Goal: Task Accomplishment & Management: Use online tool/utility

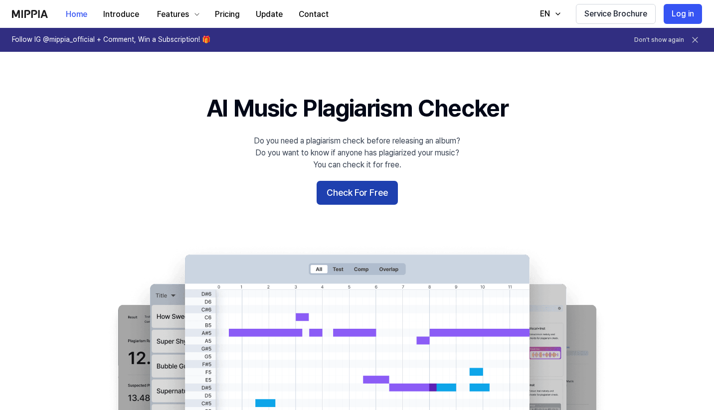
click at [373, 184] on button "Check For Free" at bounding box center [357, 193] width 81 height 24
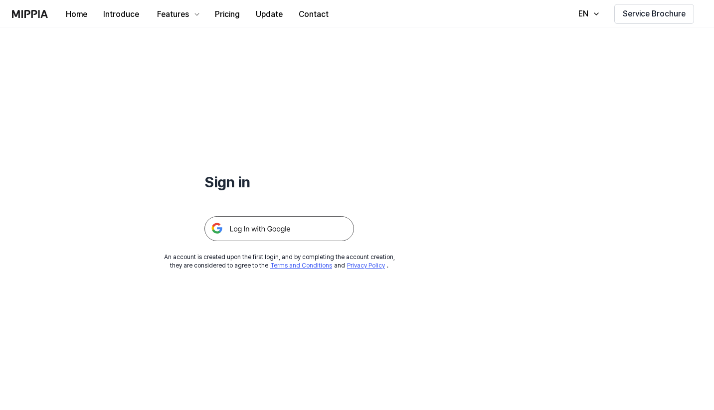
click at [329, 225] on img at bounding box center [279, 228] width 150 height 25
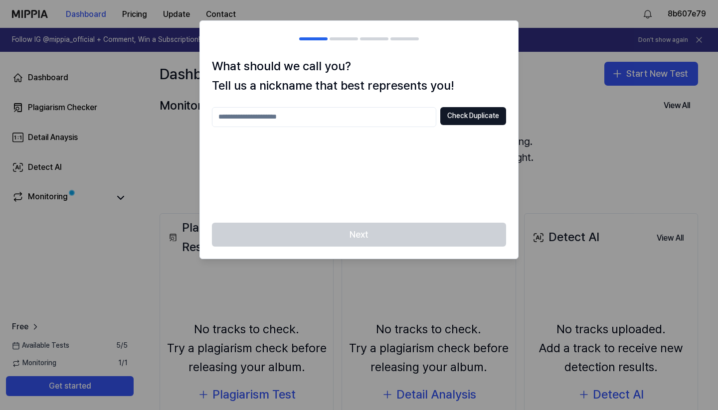
click at [384, 116] on input "text" at bounding box center [324, 117] width 224 height 20
type input "**********"
click at [481, 108] on button "Check Duplicate" at bounding box center [473, 116] width 66 height 18
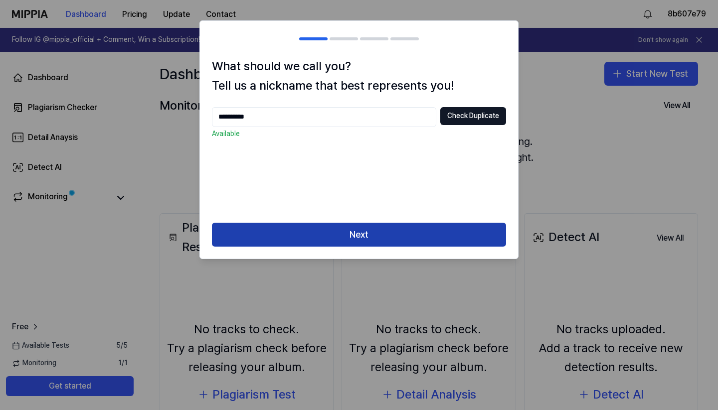
click at [402, 226] on button "Next" at bounding box center [359, 235] width 294 height 24
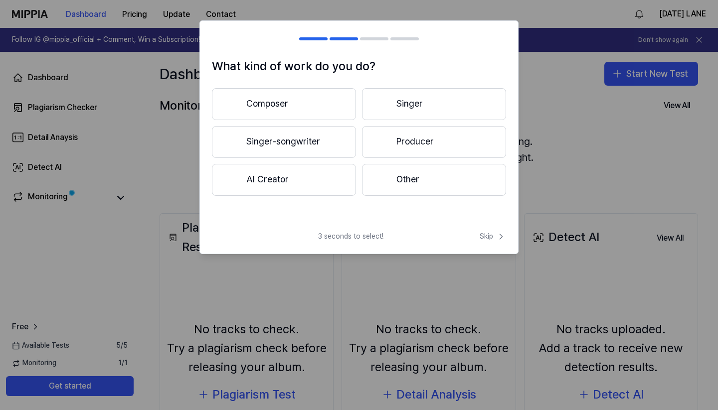
click at [303, 134] on button "Singer-songwriter" at bounding box center [284, 142] width 144 height 32
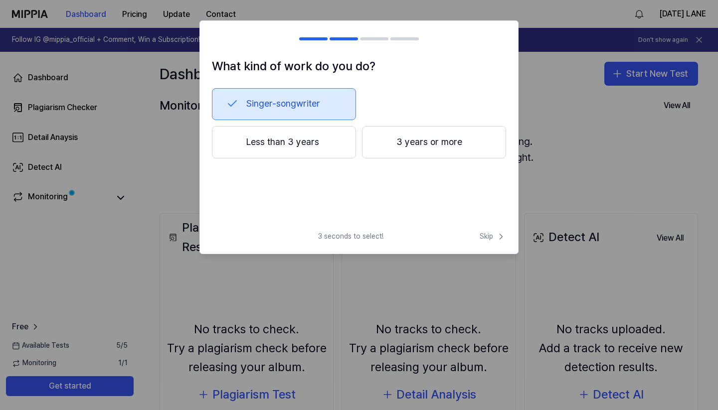
click at [464, 134] on button "3 years or more" at bounding box center [434, 142] width 144 height 33
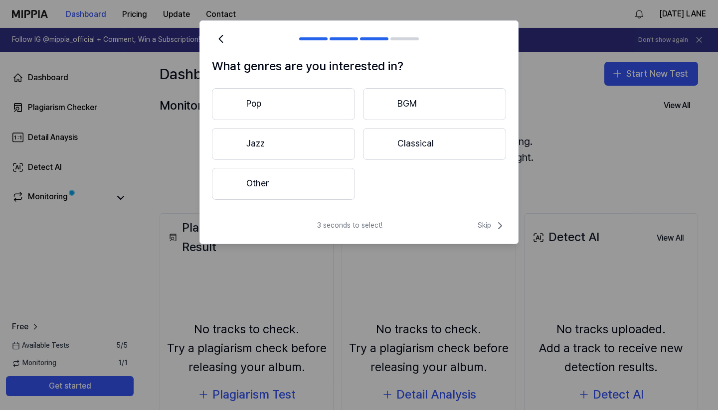
click at [319, 94] on button "Pop" at bounding box center [283, 104] width 143 height 32
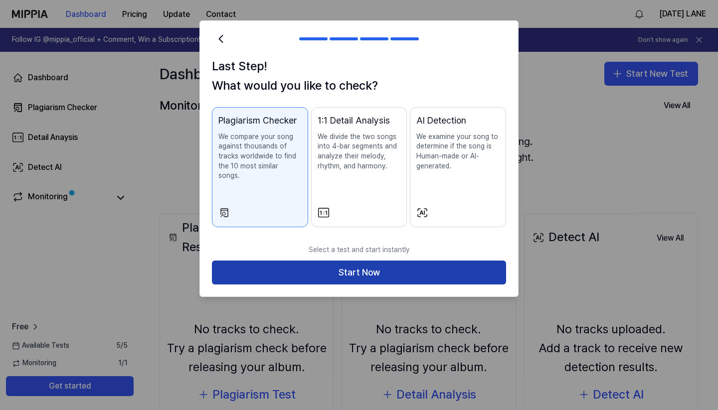
click at [447, 261] on button "Start Now" at bounding box center [359, 273] width 294 height 24
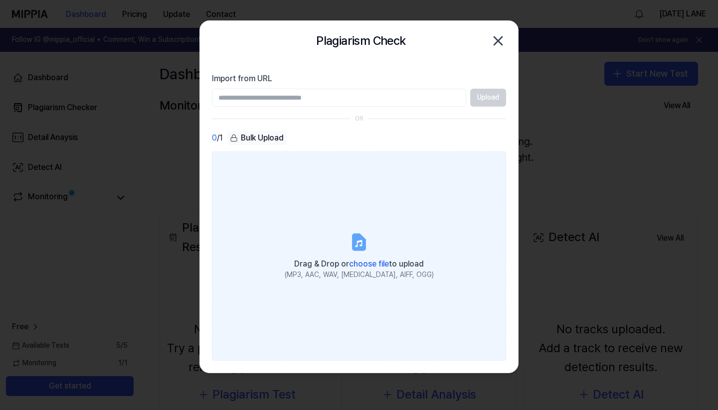
click at [365, 247] on icon at bounding box center [359, 242] width 12 height 15
click at [0, 0] on input "Drag & Drop or choose file to upload (MP3, AAC, WAV, FLAC, AIFF, OGG)" at bounding box center [0, 0] width 0 height 0
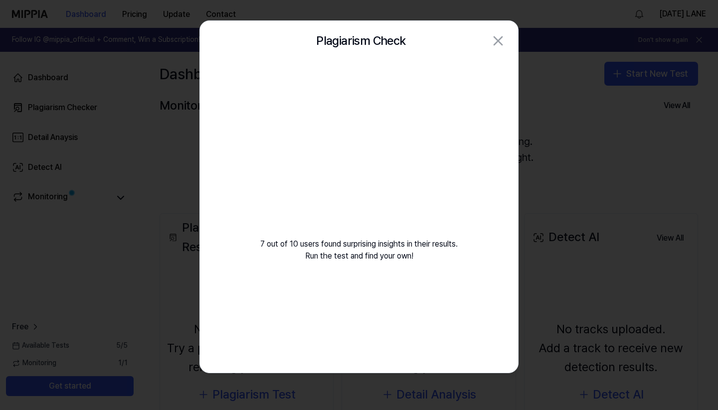
click at [418, 207] on video at bounding box center [359, 157] width 144 height 144
click at [444, 217] on div "7 out of 10 users found surprising insights in their results. Run the test and …" at bounding box center [359, 173] width 318 height 225
click at [495, 41] on icon "button" at bounding box center [498, 41] width 16 height 16
click at [543, 117] on div at bounding box center [359, 205] width 718 height 410
click at [364, 248] on div "7 out of 10 users found surprising insights in their results. Run the test and …" at bounding box center [359, 173] width 318 height 225
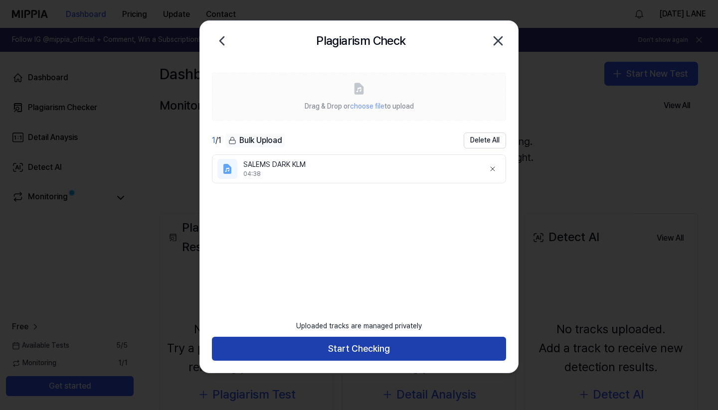
click at [406, 343] on button "Start Checking" at bounding box center [359, 349] width 294 height 24
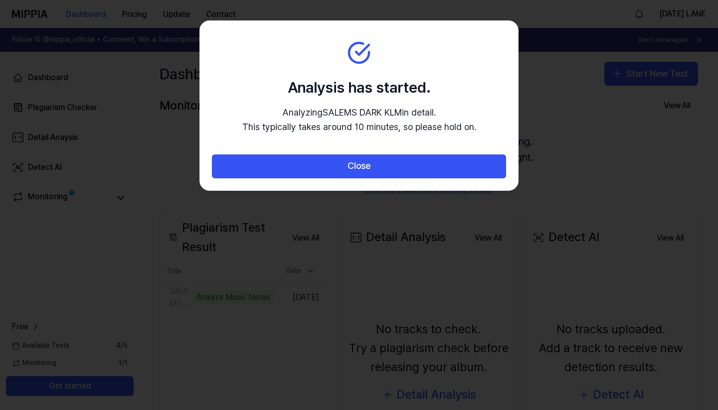
click at [383, 258] on div at bounding box center [359, 205] width 718 height 410
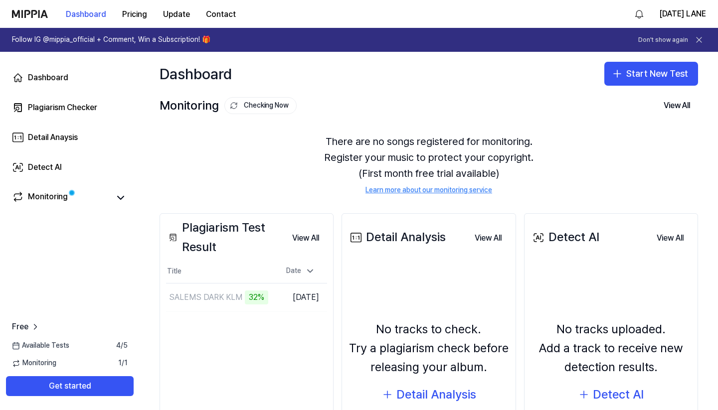
click at [479, 189] on link "Learn more about our monitoring service" at bounding box center [428, 190] width 127 height 10
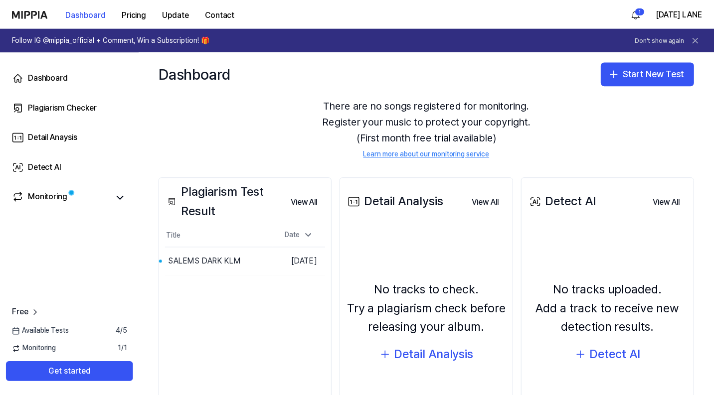
scroll to position [99, 0]
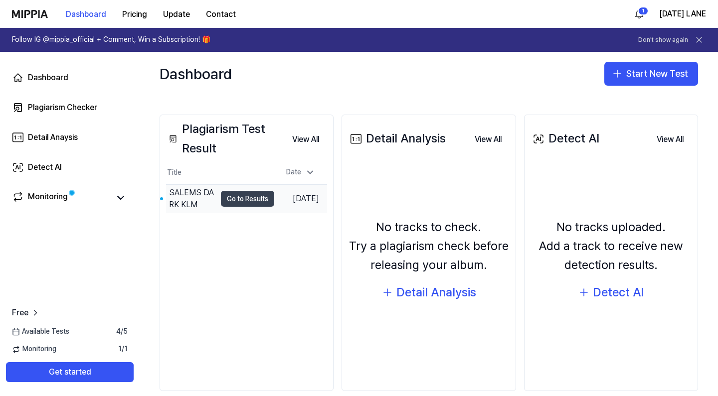
click at [250, 201] on button "Go to Results" at bounding box center [247, 199] width 53 height 16
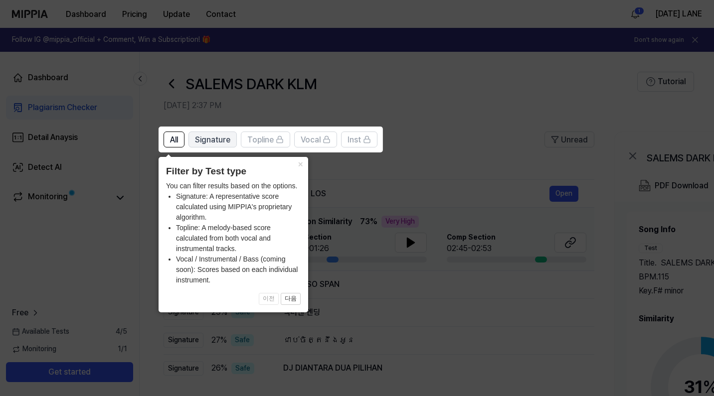
click at [224, 134] on span "Signature" at bounding box center [212, 140] width 35 height 12
click at [222, 136] on span "Signature" at bounding box center [212, 140] width 35 height 12
click at [268, 134] on div "Topline" at bounding box center [265, 139] width 36 height 13
click at [301, 165] on button "×" at bounding box center [300, 164] width 16 height 14
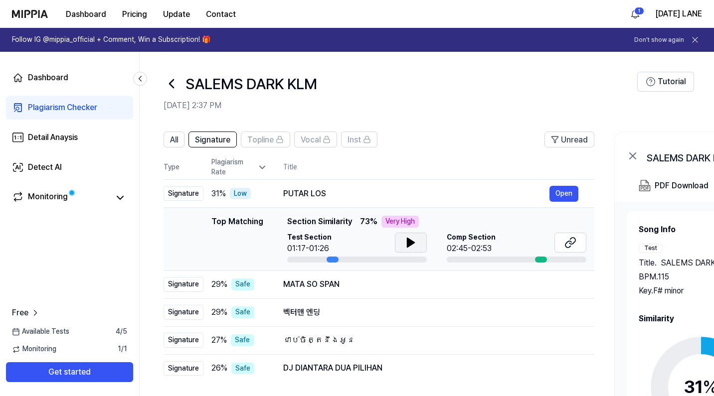
click at [401, 241] on button at bounding box center [411, 243] width 32 height 20
drag, startPoint x: 330, startPoint y: 256, endPoint x: 338, endPoint y: 258, distance: 8.7
click at [339, 258] on div at bounding box center [357, 260] width 140 height 6
drag, startPoint x: 334, startPoint y: 259, endPoint x: 340, endPoint y: 258, distance: 6.2
click at [340, 258] on div at bounding box center [357, 260] width 140 height 6
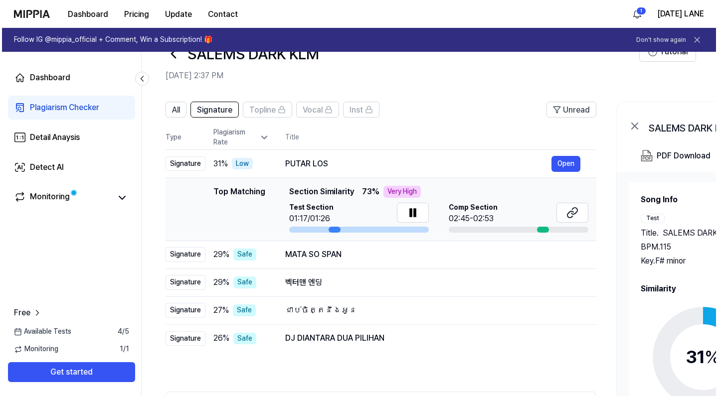
scroll to position [0, 0]
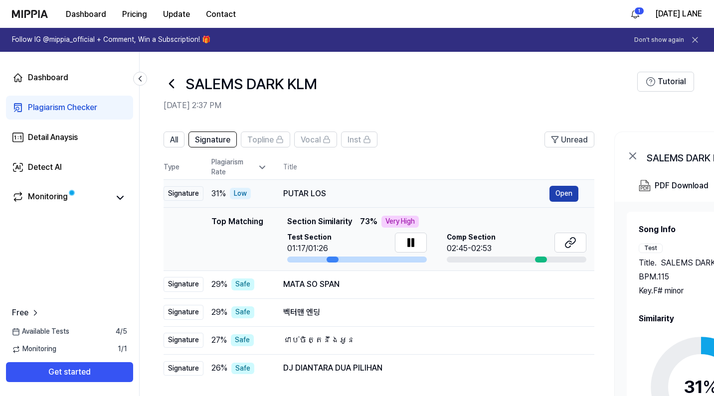
click at [565, 188] on button "Open" at bounding box center [563, 194] width 29 height 16
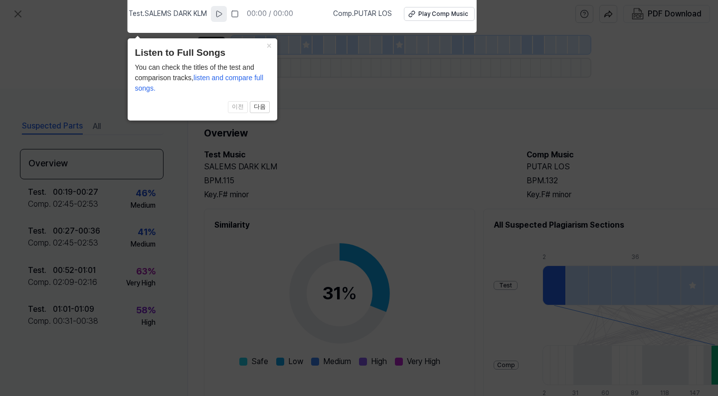
click at [221, 12] on icon at bounding box center [218, 14] width 5 height 6
click at [427, 14] on div "Play Comp Music" at bounding box center [443, 14] width 50 height 8
click at [238, 15] on rect at bounding box center [235, 14] width 6 height 6
click at [267, 42] on button "×" at bounding box center [269, 45] width 16 height 14
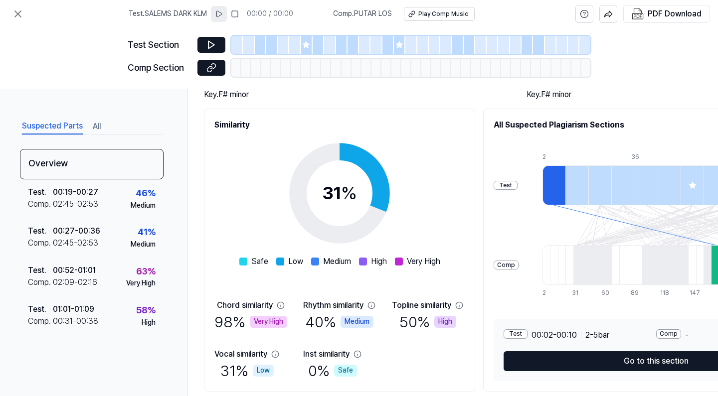
scroll to position [102, 0]
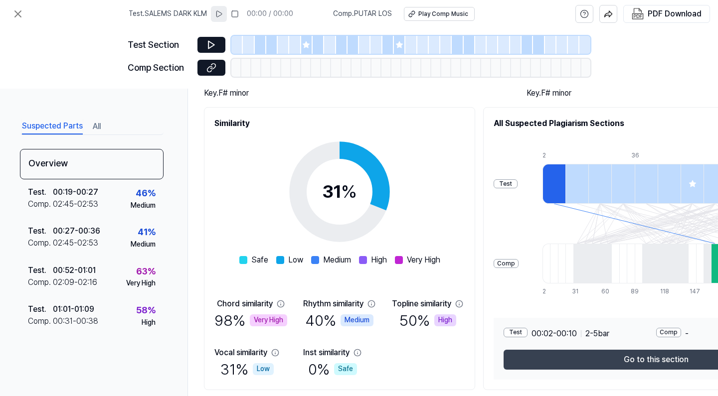
click at [651, 356] on button "Go to this section" at bounding box center [656, 360] width 305 height 20
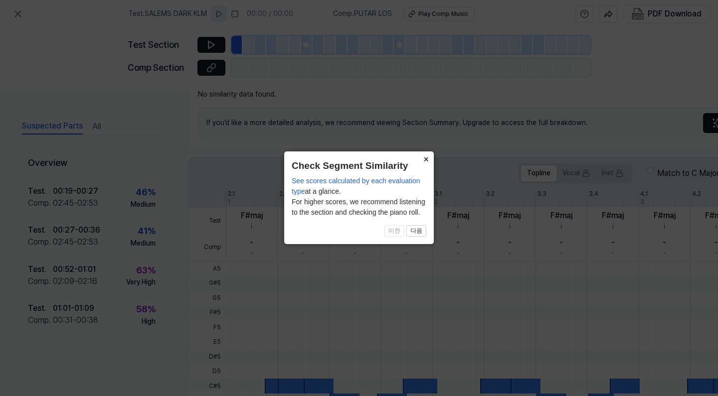
click at [428, 160] on button "×" at bounding box center [426, 159] width 16 height 14
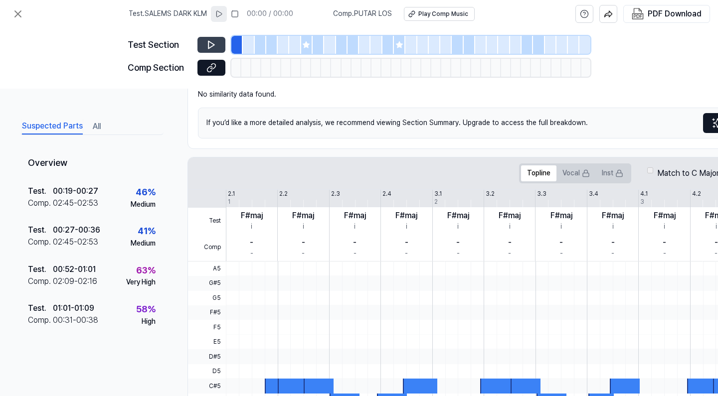
click at [218, 39] on button at bounding box center [211, 45] width 28 height 16
click at [214, 63] on icon at bounding box center [212, 65] width 5 height 5
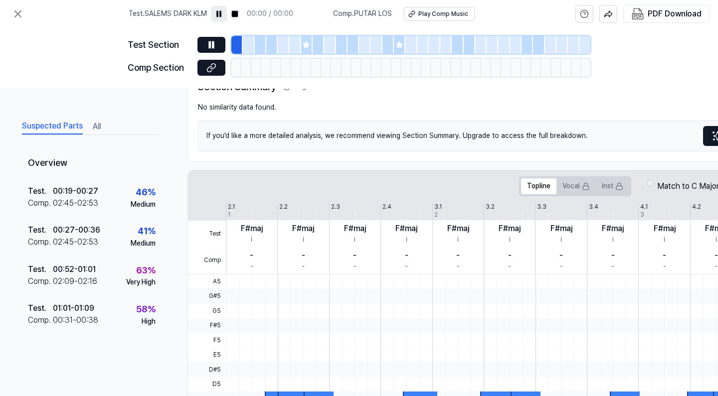
scroll to position [0, 0]
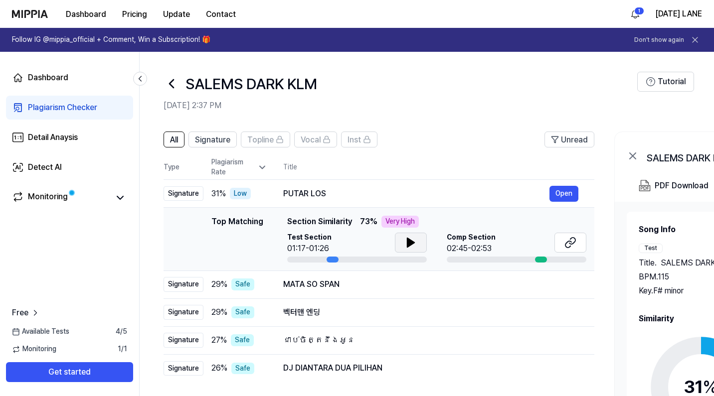
click at [411, 237] on icon at bounding box center [411, 243] width 12 height 12
click at [332, 259] on div at bounding box center [333, 260] width 12 height 6
click at [260, 162] on div "Plagiarism Rate" at bounding box center [239, 167] width 56 height 19
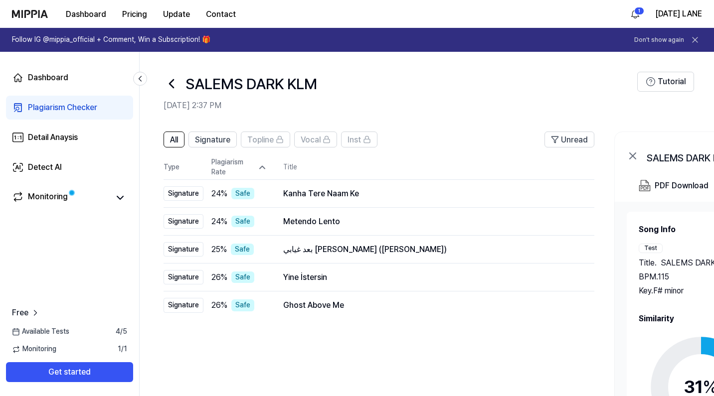
click at [260, 162] on div "Plagiarism Rate" at bounding box center [239, 167] width 56 height 19
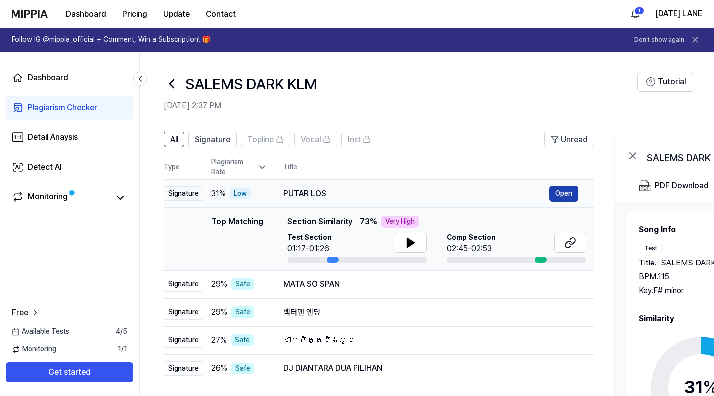
click at [560, 191] on button "Open" at bounding box center [563, 194] width 29 height 16
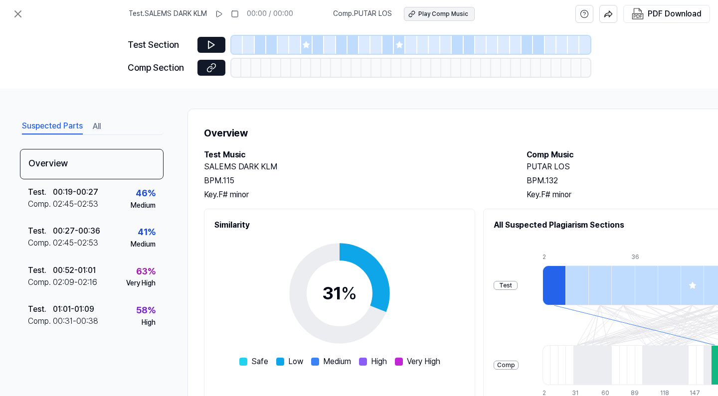
click at [450, 10] on div "Play Comp Music" at bounding box center [443, 14] width 50 height 8
click at [711, 357] on div at bounding box center [714, 366] width 7 height 40
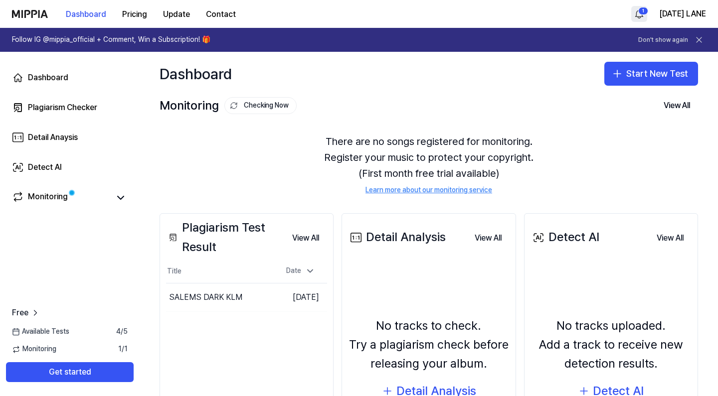
click at [637, 11] on html "Dashboard Pricing Update Contact [STREET_ADDRESS][DATE] Follow IG @mippia_offic…" at bounding box center [359, 198] width 718 height 396
